Goal: Task Accomplishment & Management: Manage account settings

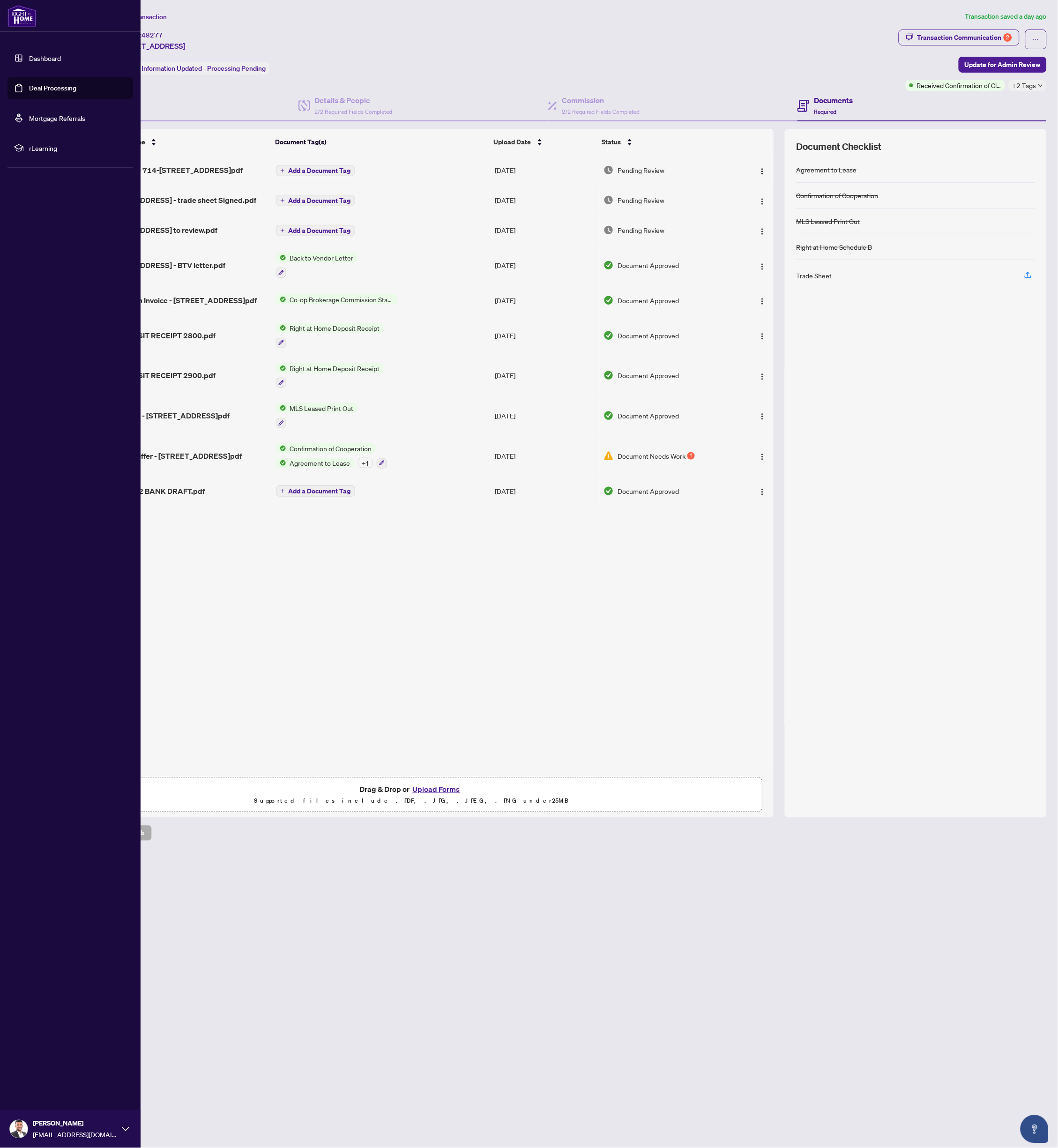
click at [52, 86] on link "Deal Processing" at bounding box center [53, 88] width 47 height 8
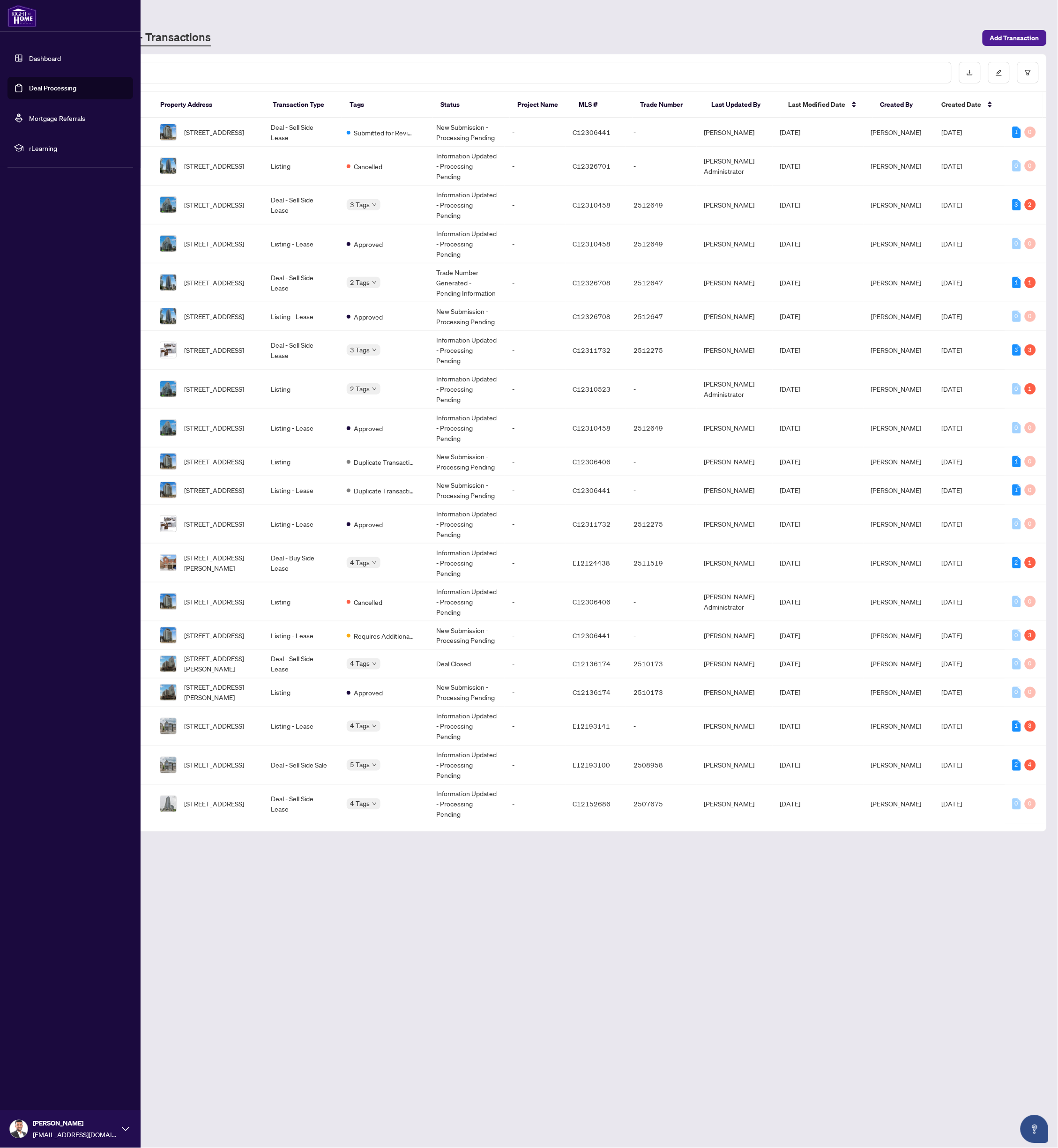
click at [52, 86] on link "Deal Processing" at bounding box center [53, 88] width 47 height 8
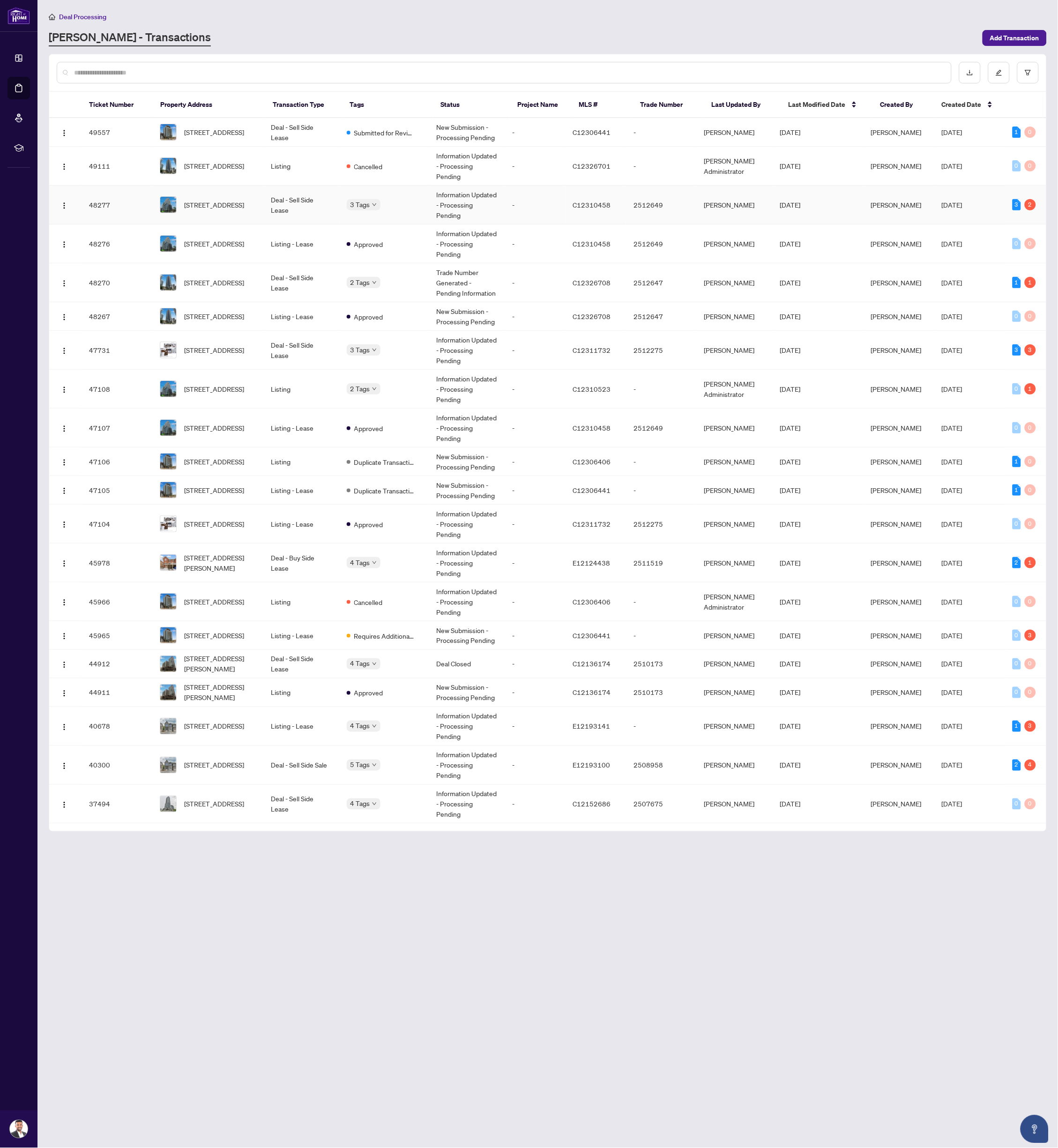
click at [380, 199] on div "3 Tags" at bounding box center [363, 204] width 34 height 11
click at [377, 202] on span "Received Confirmation of Closing" at bounding box center [401, 205] width 70 height 11
click at [367, 747] on span "Requires Additional Docs" at bounding box center [401, 750] width 70 height 11
click at [213, 760] on span "[STREET_ADDRESS]" at bounding box center [214, 765] width 60 height 11
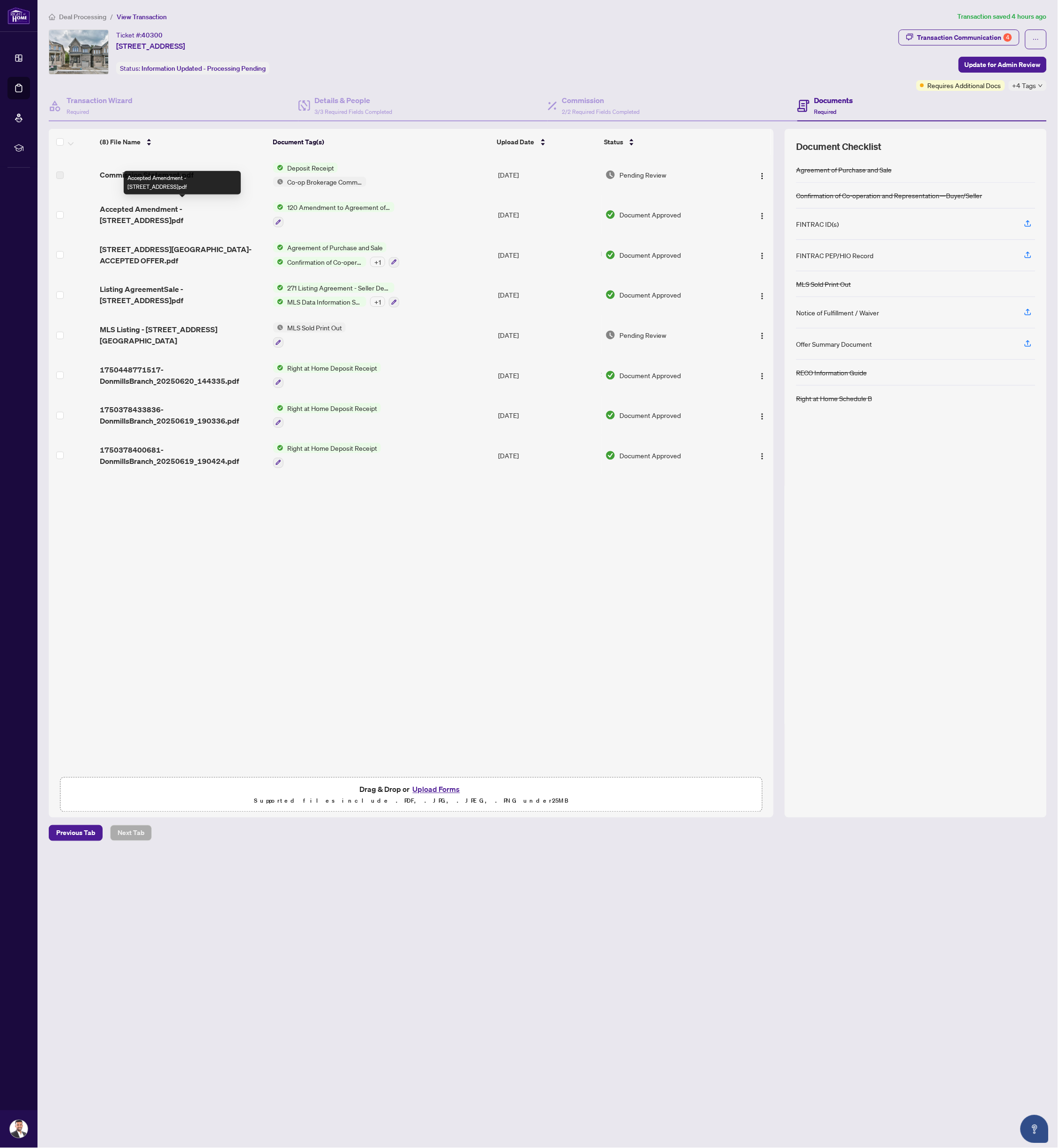
click at [133, 206] on span "Accepted Amendment - [STREET_ADDRESS]pdf" at bounding box center [182, 214] width 166 height 23
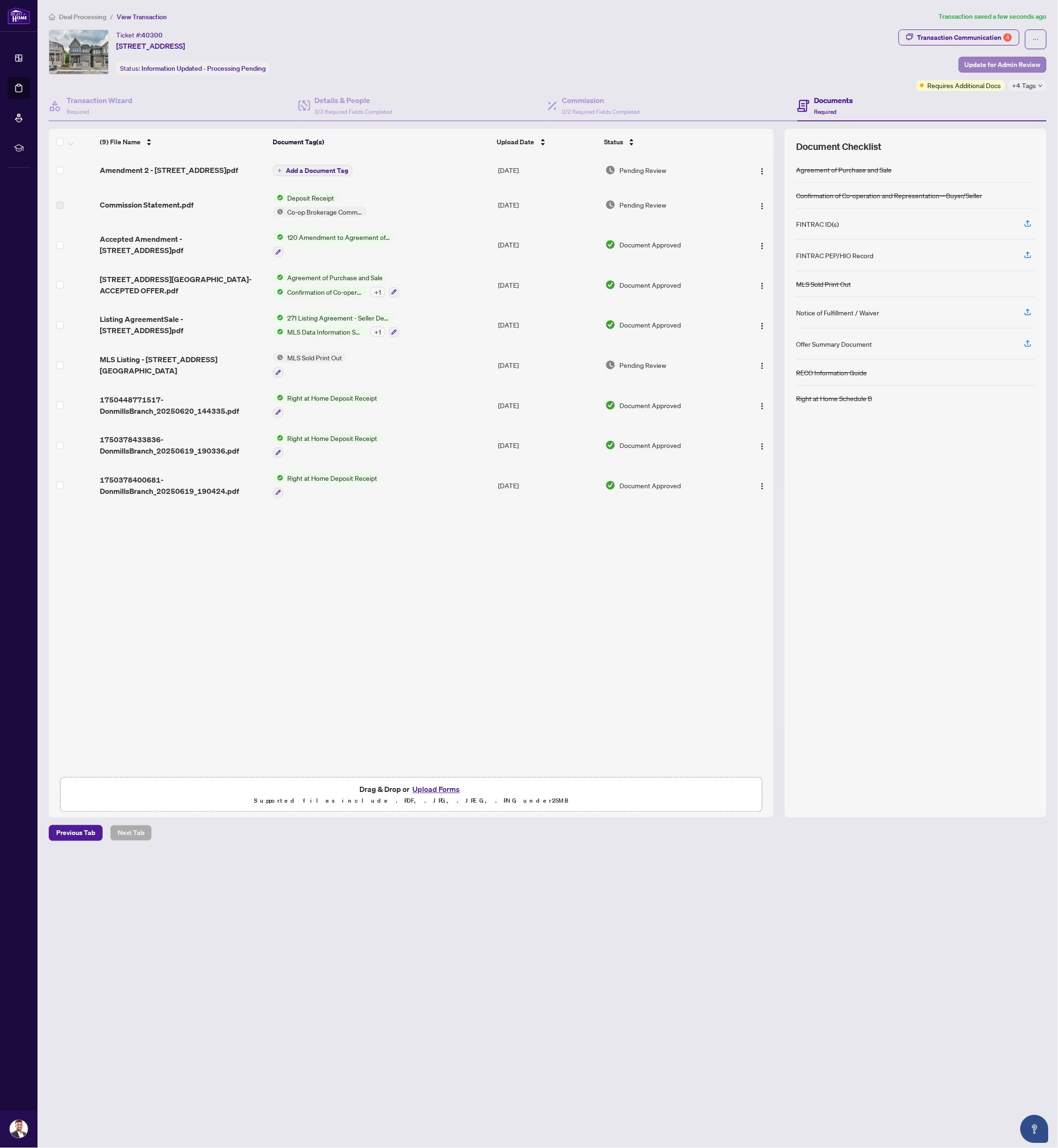
click at [986, 61] on span "Update for Admin Review" at bounding box center [1003, 65] width 76 height 15
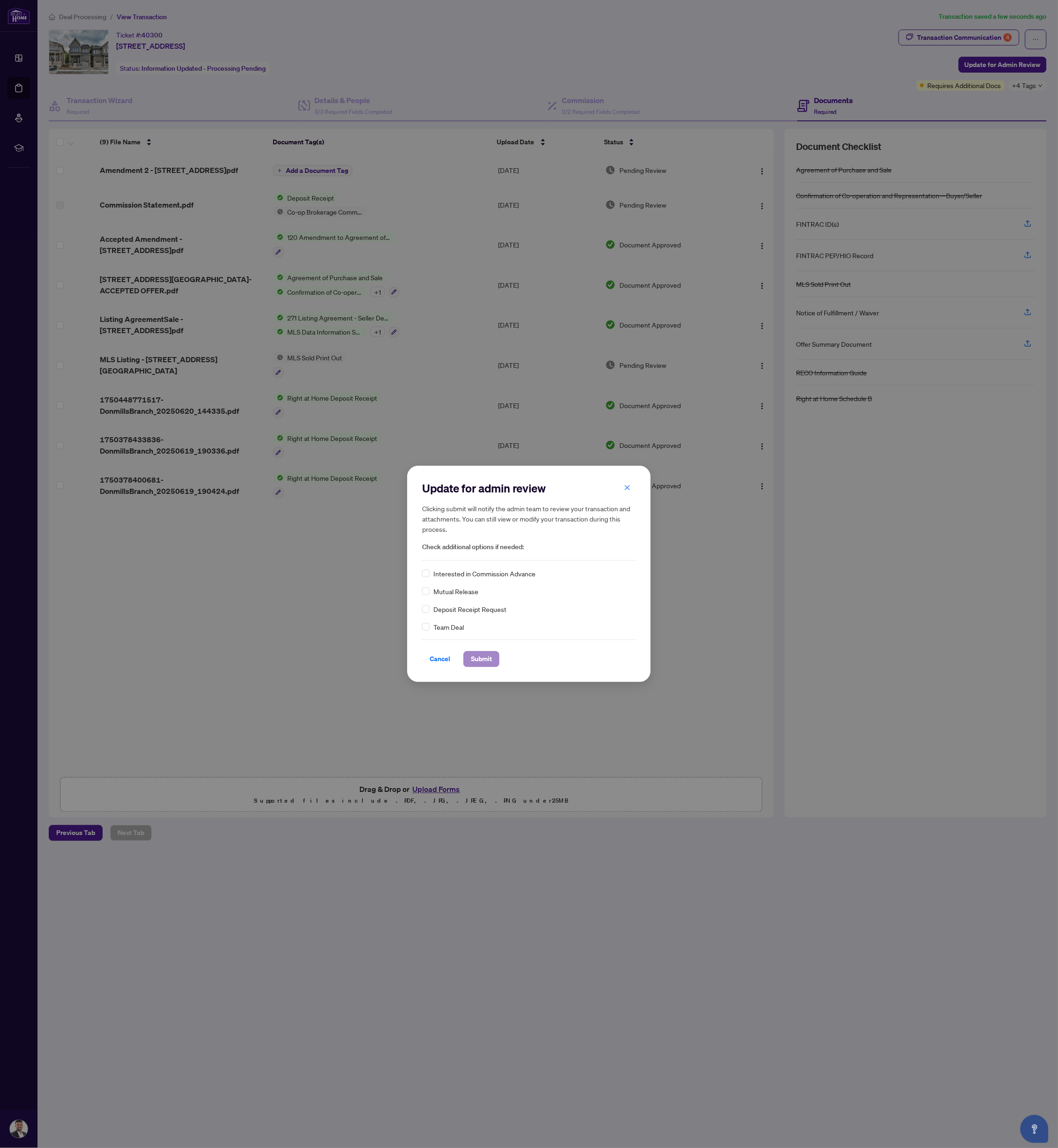
click at [482, 657] on span "Submit" at bounding box center [481, 659] width 21 height 15
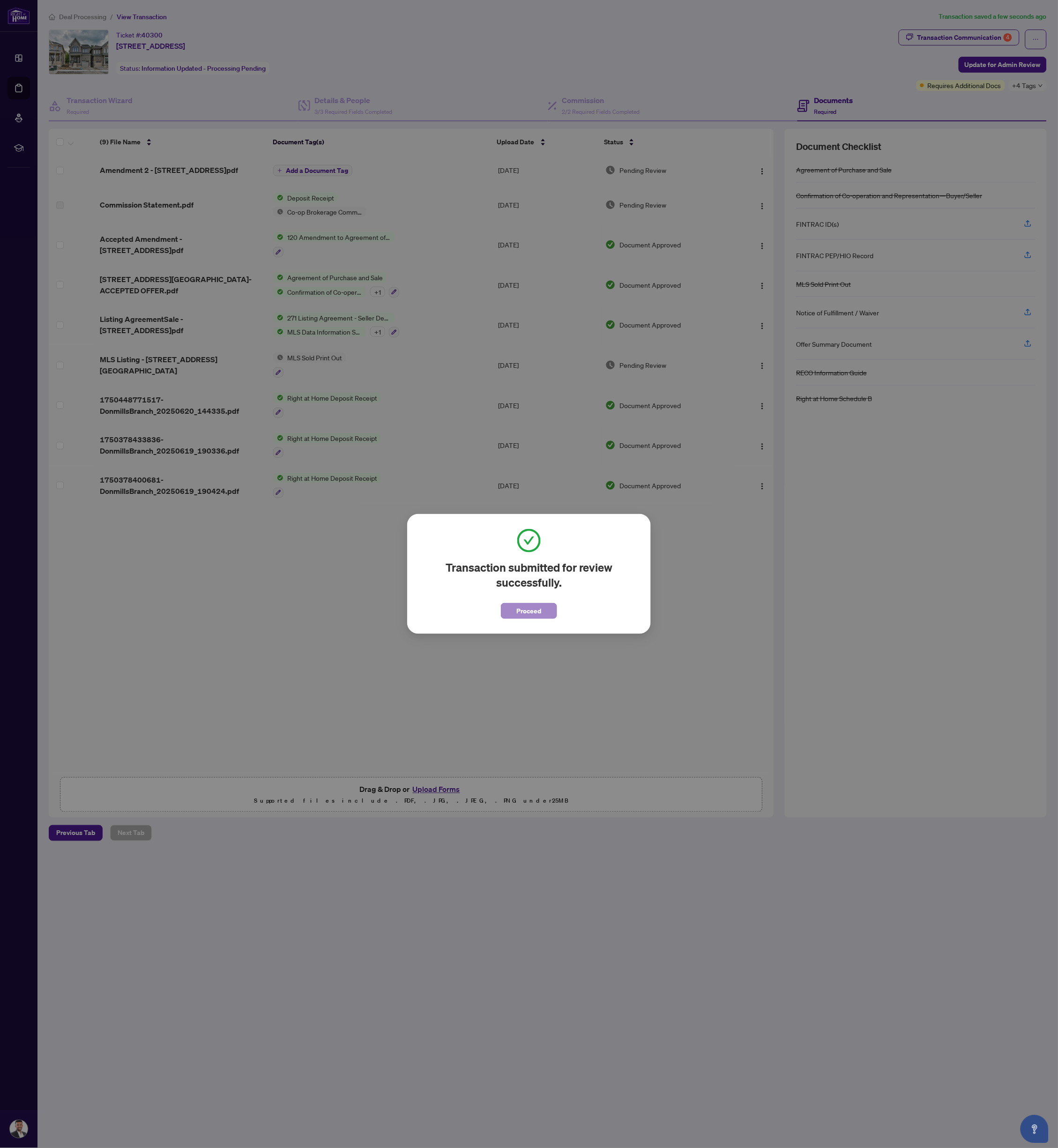
click at [533, 607] on span "Proceed" at bounding box center [529, 611] width 25 height 15
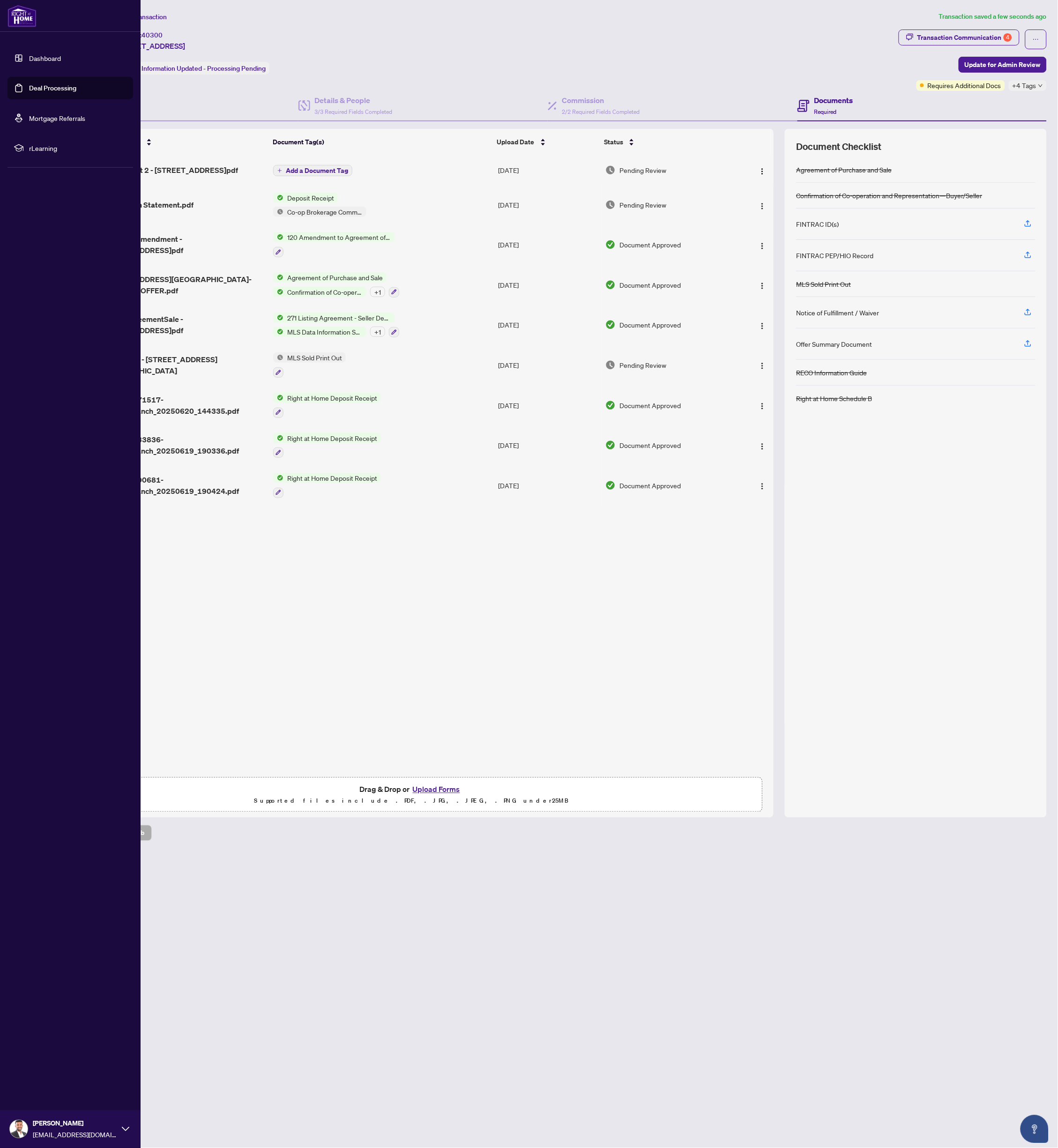
click at [40, 89] on link "Deal Processing" at bounding box center [53, 88] width 47 height 8
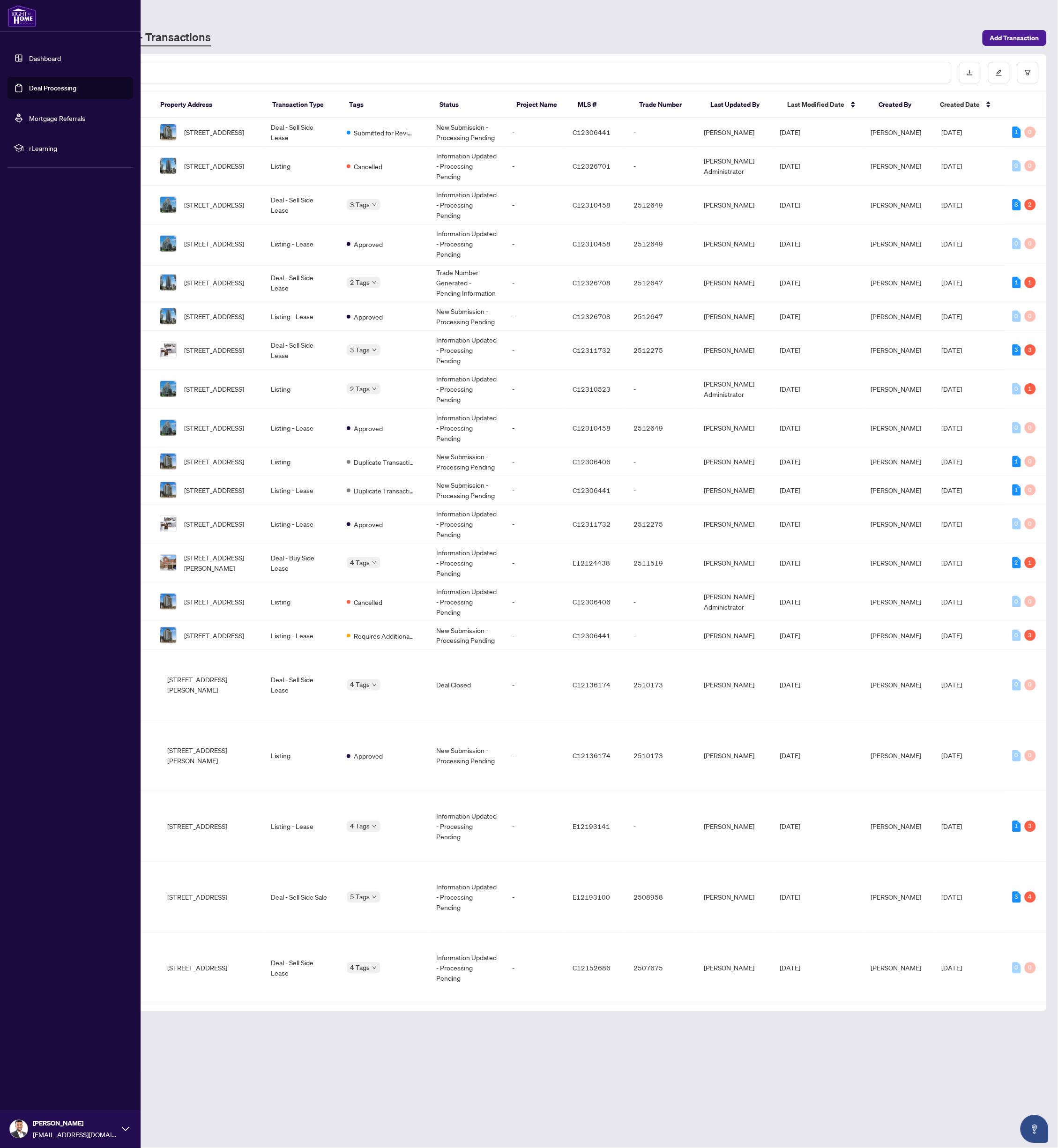
click at [39, 86] on link "Deal Processing" at bounding box center [53, 88] width 47 height 8
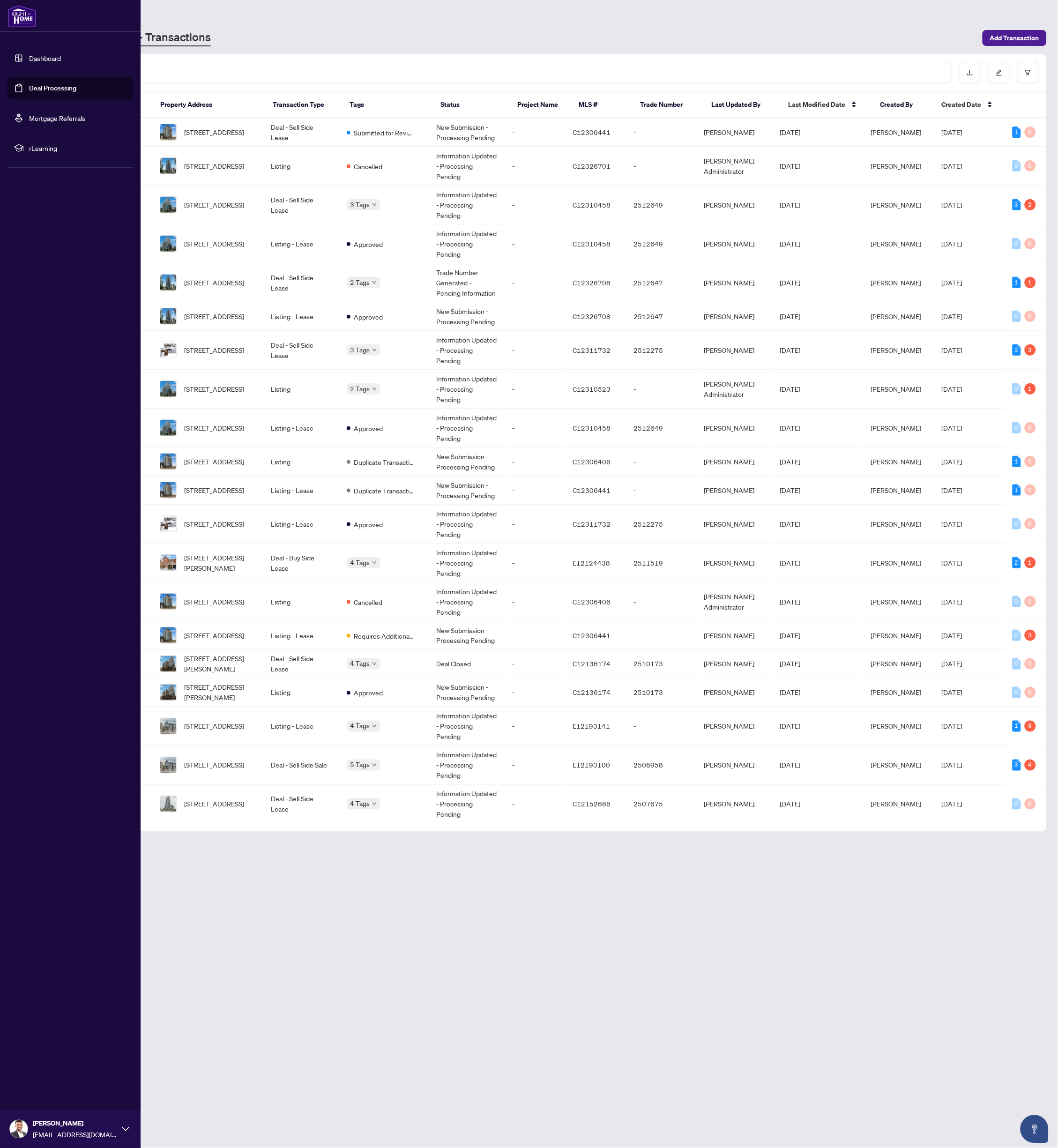
click at [48, 460] on div "Dashboard Deal Processing Mortgage Referrals rLearning Arunan Kuven [EMAIL_ADDR…" at bounding box center [70, 574] width 141 height 1148
